Goal: Navigation & Orientation: Find specific page/section

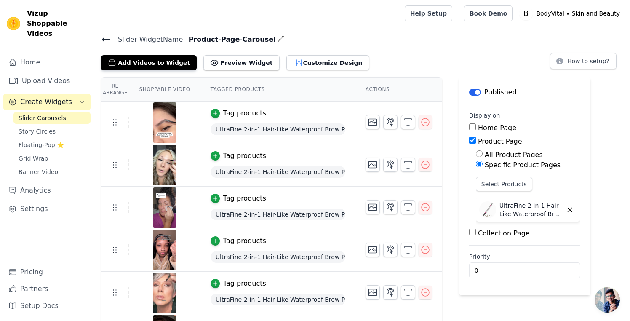
click at [152, 29] on main "Slider Widget Name: Product-Page-Carousel Add Videos to Widget Preview Widget C…" at bounding box center [362, 255] width 536 height 457
click at [49, 127] on span "Story Circles" at bounding box center [37, 131] width 37 height 8
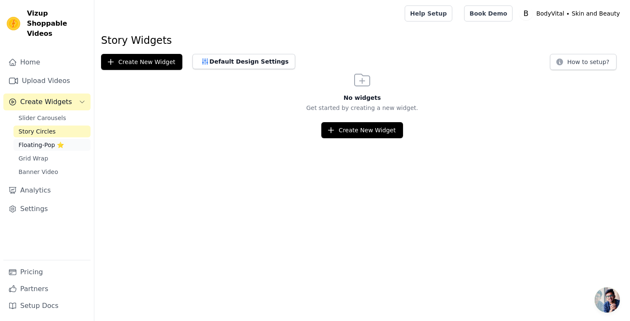
click at [22, 141] on span "Floating-Pop ⭐" at bounding box center [41, 145] width 45 height 8
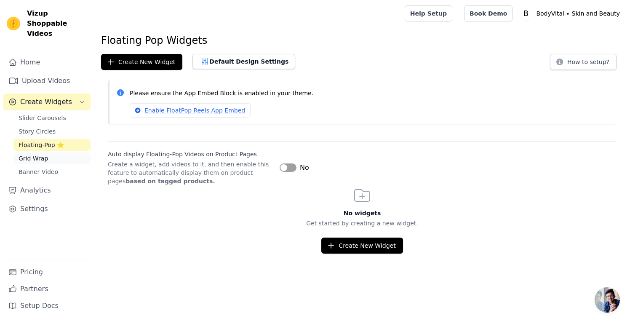
click at [41, 154] on span "Grid Wrap" at bounding box center [33, 158] width 29 height 8
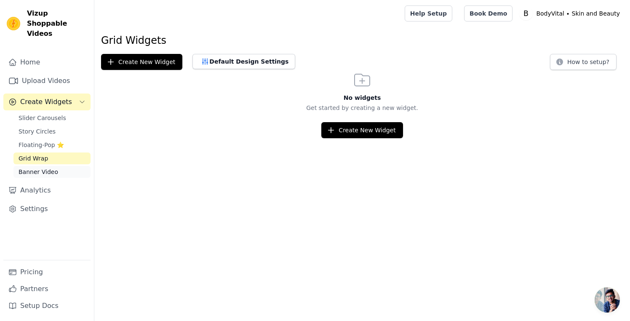
click at [46, 168] on span "Banner Video" at bounding box center [39, 172] width 40 height 8
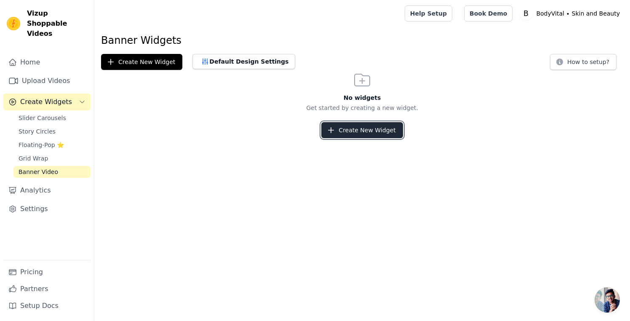
click at [393, 129] on button "Create New Widget" at bounding box center [361, 130] width 81 height 16
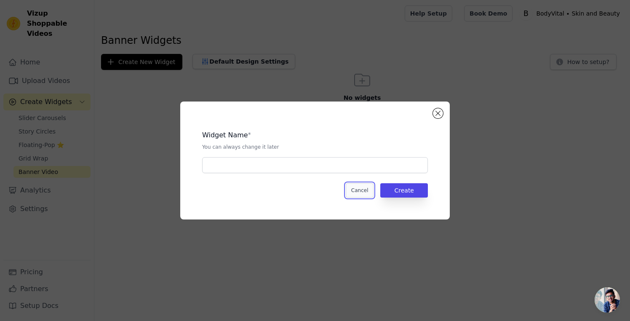
click at [364, 188] on button "Cancel" at bounding box center [360, 190] width 28 height 14
